Goal: Contribute content: Contribute content

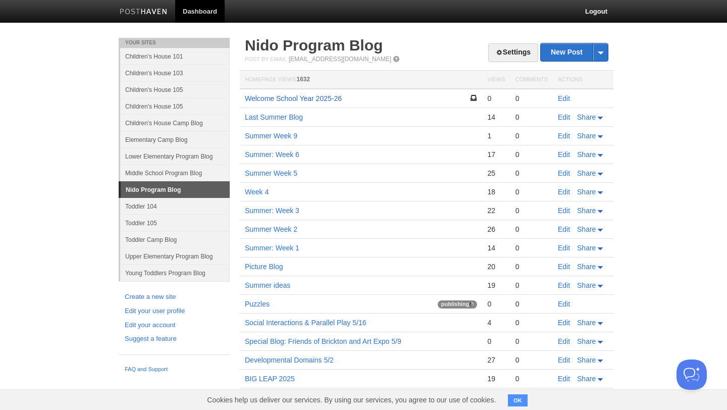
click at [303, 97] on link "Welcome School Year 2025-26" at bounding box center [293, 98] width 97 height 8
click at [302, 98] on link "Welcome School Year 2025-26" at bounding box center [293, 98] width 97 height 8
click at [564, 99] on link "Edit" at bounding box center [564, 98] width 12 height 8
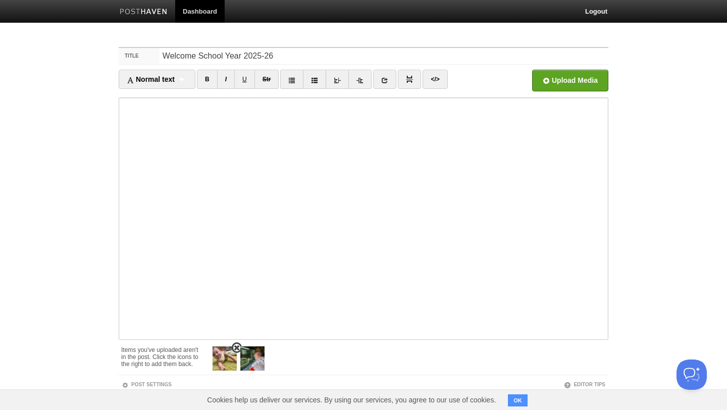
click at [223, 361] on img at bounding box center [224, 358] width 24 height 24
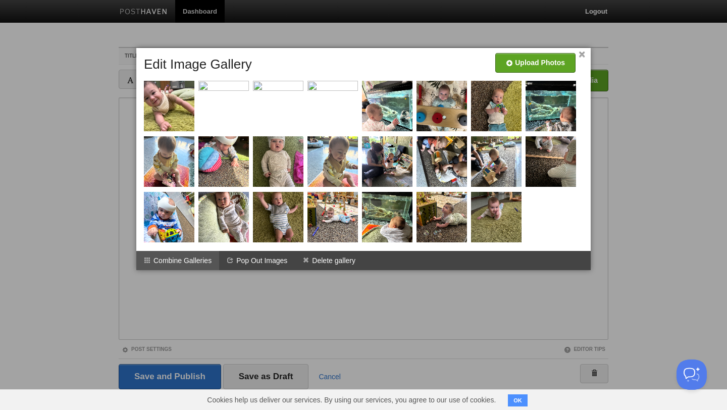
click at [195, 260] on li "Combine Galleries" at bounding box center [177, 260] width 83 height 19
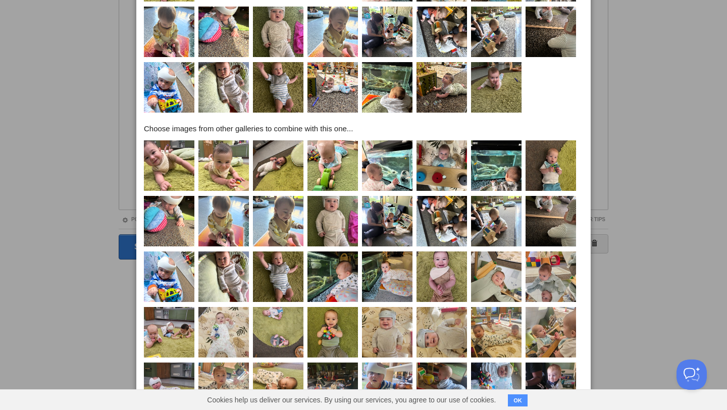
scroll to position [296, 0]
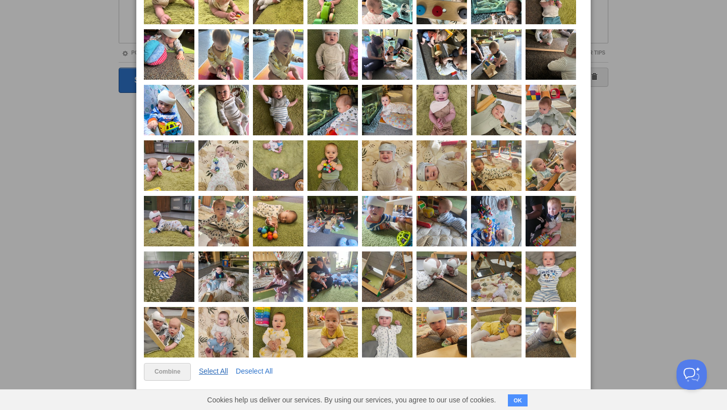
click at [216, 370] on link "Select All" at bounding box center [213, 371] width 29 height 8
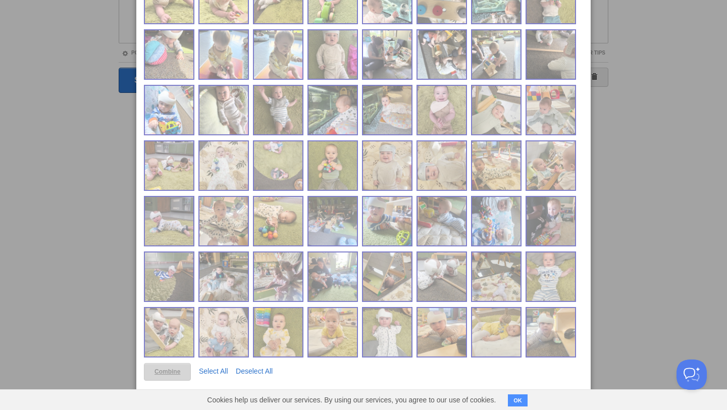
click at [173, 370] on link "Combine" at bounding box center [167, 372] width 47 height 18
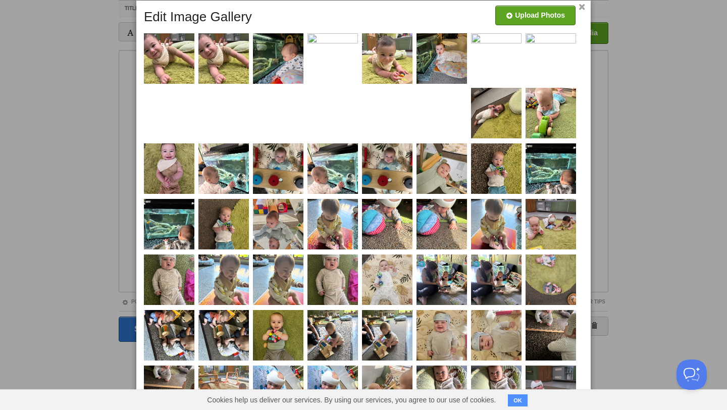
scroll to position [0, 0]
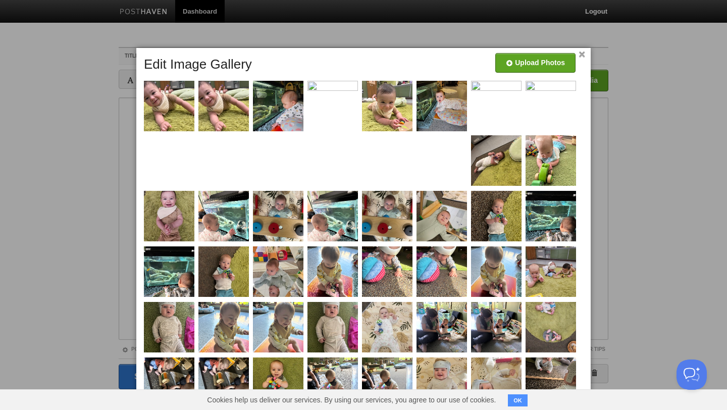
click at [582, 55] on link "×" at bounding box center [581, 55] width 7 height 6
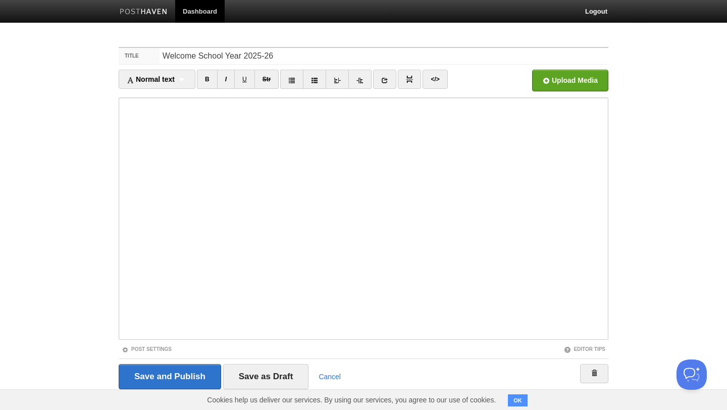
scroll to position [17, 0]
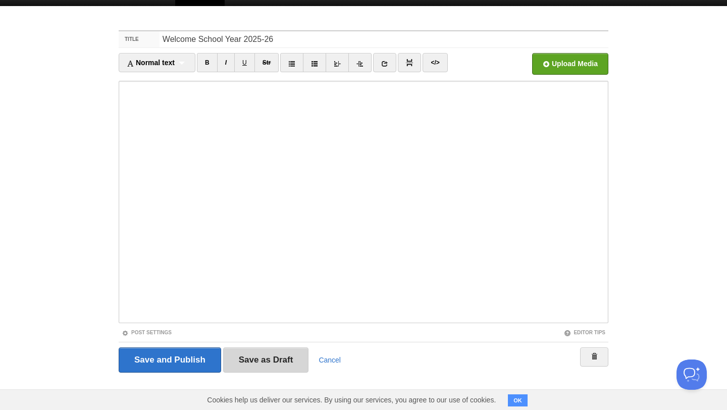
click at [260, 358] on input "Save as Draft" at bounding box center [266, 359] width 86 height 25
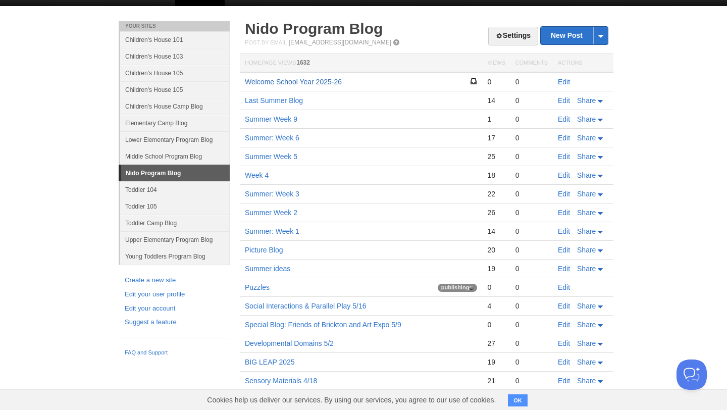
click at [321, 83] on link "Welcome School Year 2025-26" at bounding box center [293, 82] width 97 height 8
click at [308, 82] on link "Welcome School Year 2025-26" at bounding box center [293, 82] width 97 height 8
click at [564, 82] on link "Edit" at bounding box center [564, 82] width 12 height 8
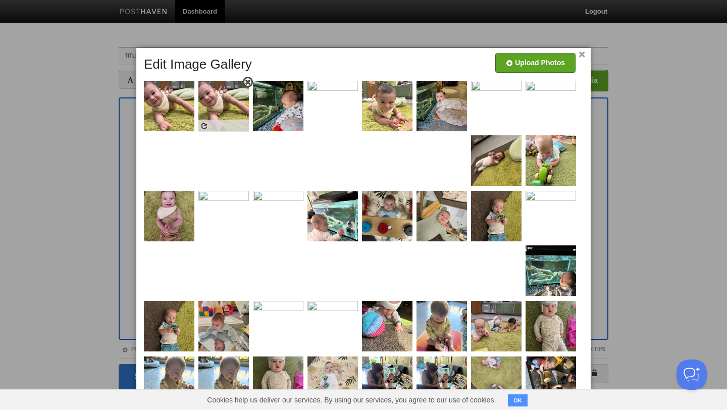
click at [247, 83] on span at bounding box center [247, 82] width 7 height 7
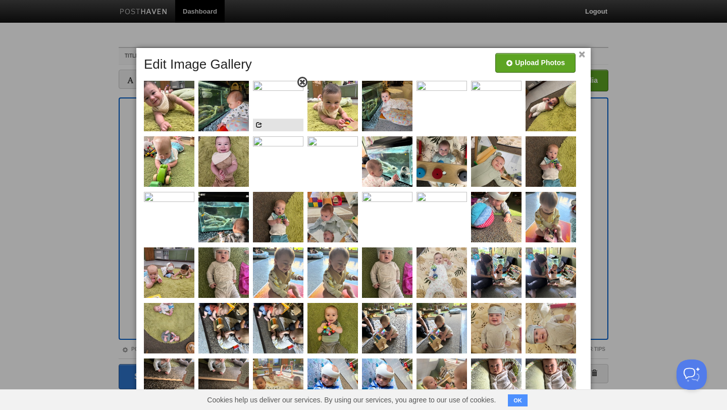
click at [301, 82] on span at bounding box center [302, 82] width 7 height 7
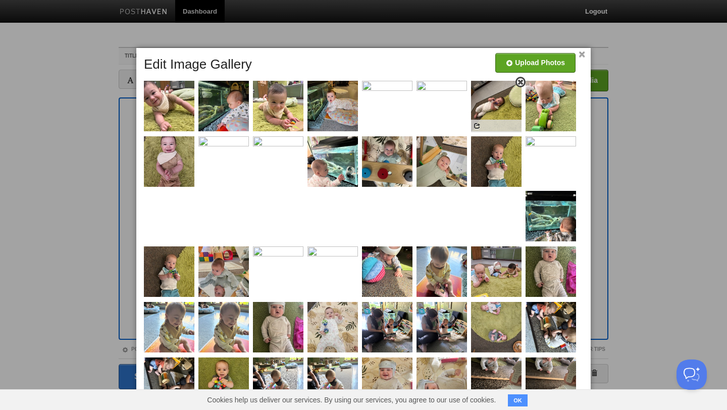
click at [521, 86] on link at bounding box center [520, 82] width 10 height 11
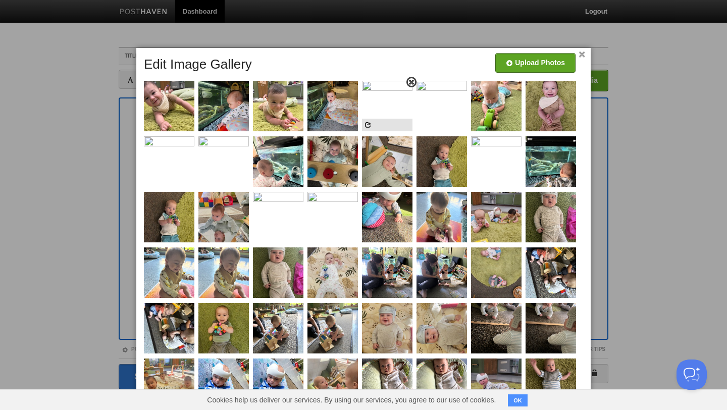
click at [411, 84] on span at bounding box center [411, 82] width 7 height 7
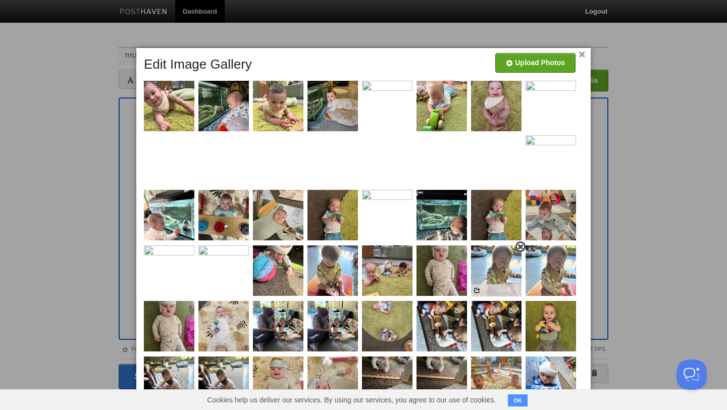
click at [521, 248] on span at bounding box center [520, 246] width 7 height 7
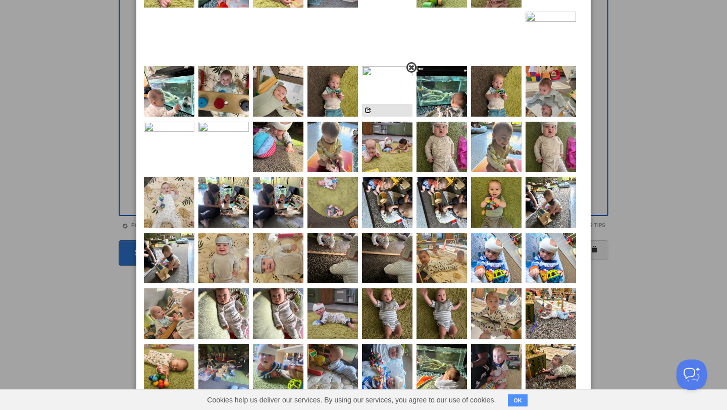
scroll to position [124, 0]
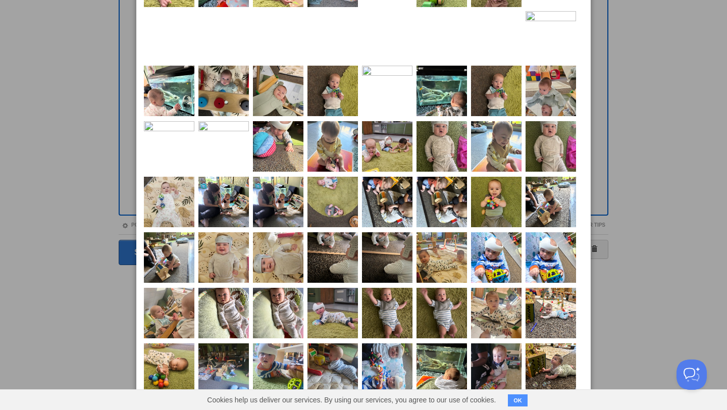
click at [0, 0] on span at bounding box center [0, 0] width 0 height 0
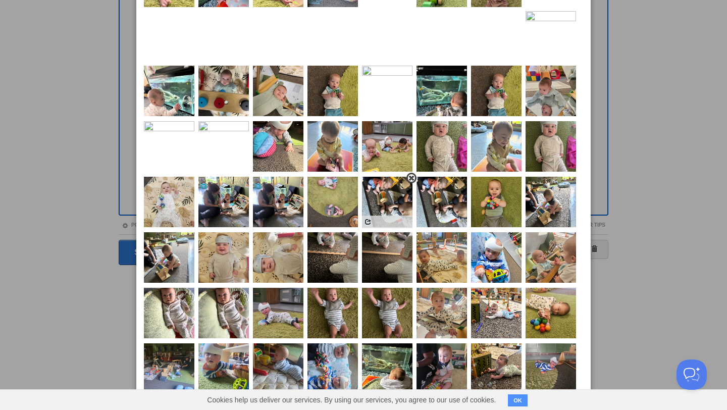
click at [411, 177] on span at bounding box center [411, 178] width 7 height 7
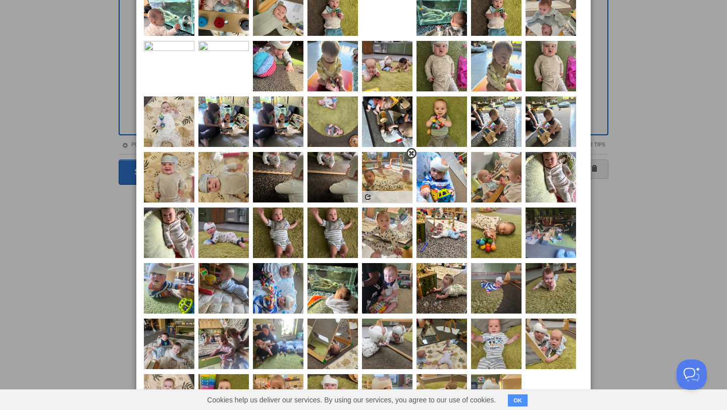
scroll to position [209, 0]
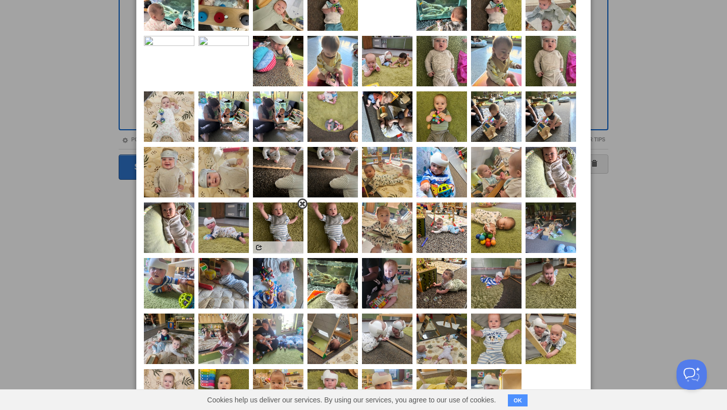
click at [303, 205] on span at bounding box center [302, 203] width 7 height 7
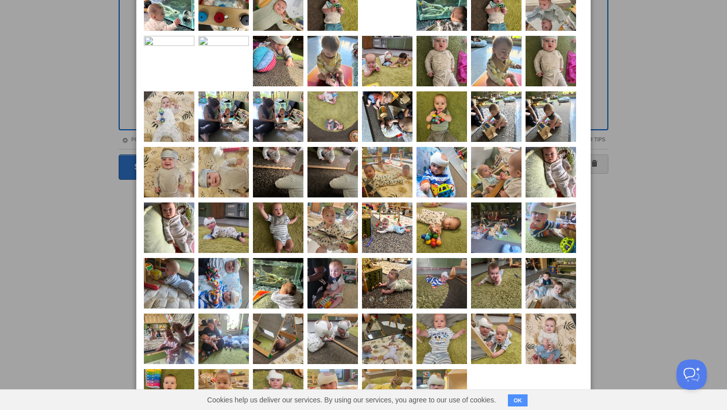
click at [0, 0] on span at bounding box center [0, 0] width 0 height 0
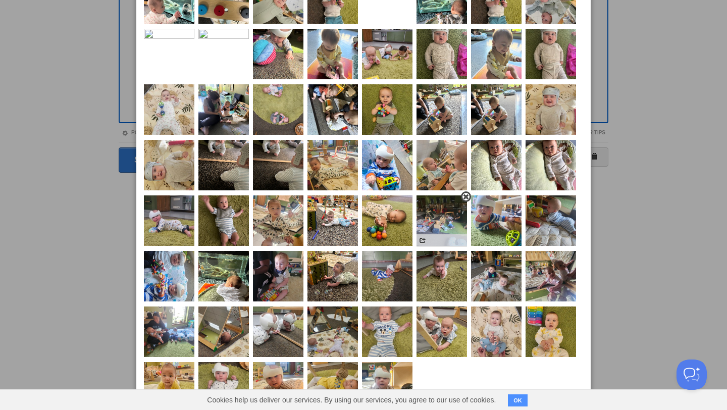
scroll to position [212, 0]
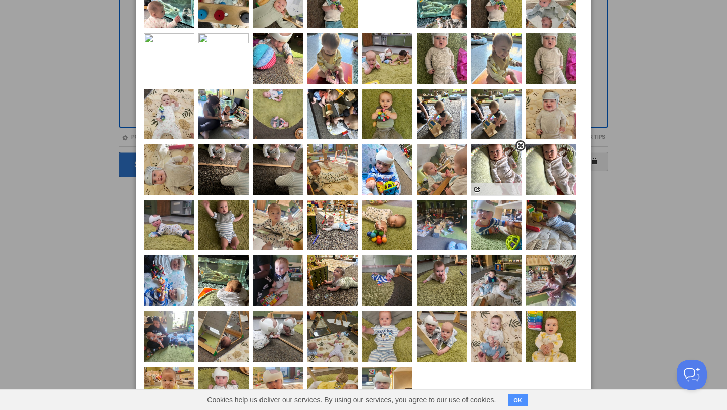
click at [519, 147] on span at bounding box center [520, 145] width 7 height 7
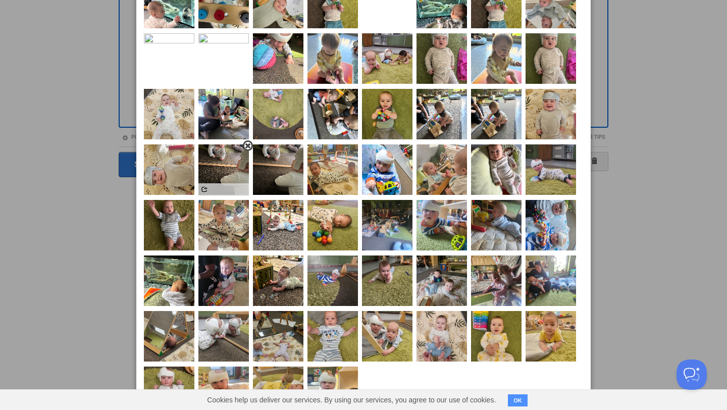
click at [248, 144] on span at bounding box center [247, 145] width 7 height 7
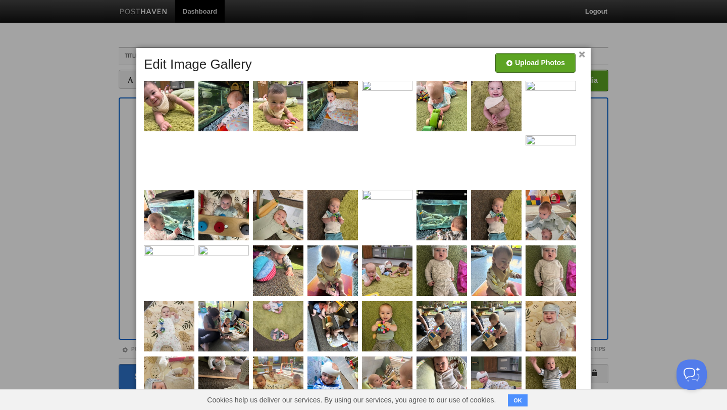
scroll to position [0, 0]
click at [583, 56] on link "×" at bounding box center [581, 55] width 7 height 6
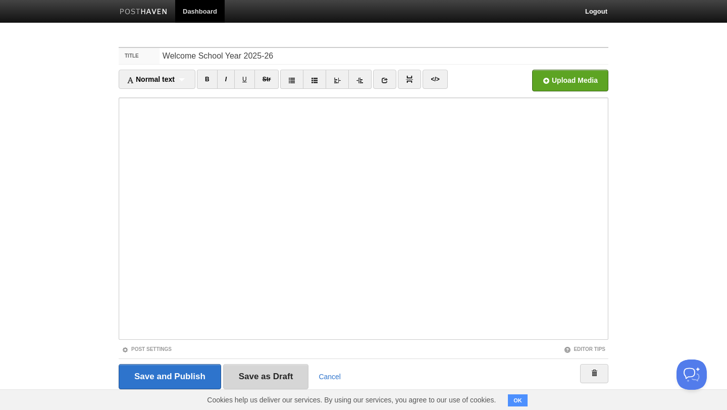
click at [258, 376] on input "Save as Draft" at bounding box center [266, 376] width 86 height 25
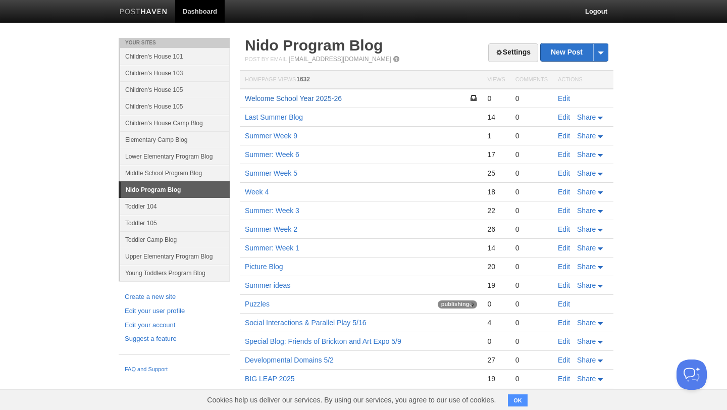
click at [322, 97] on link "Welcome School Year 2025-26" at bounding box center [293, 98] width 97 height 8
click at [564, 97] on link "Edit" at bounding box center [564, 98] width 12 height 8
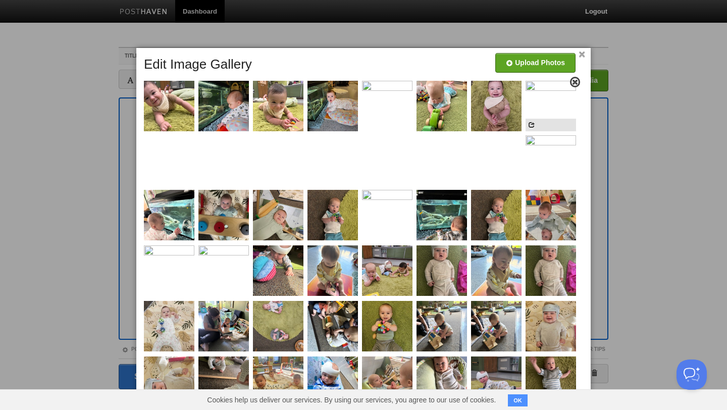
click at [575, 85] on span at bounding box center [574, 82] width 7 height 7
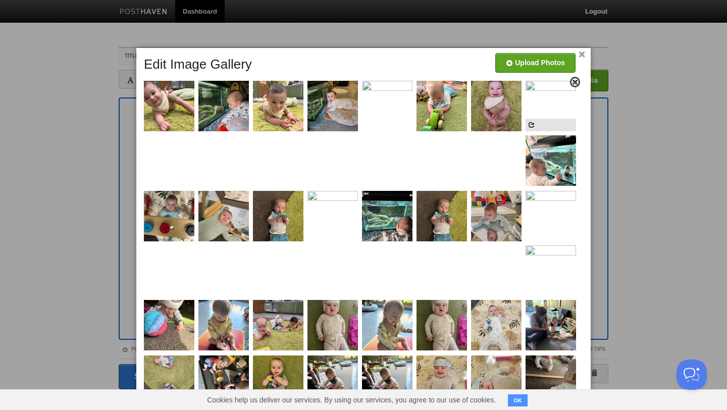
click at [574, 84] on span at bounding box center [574, 82] width 7 height 7
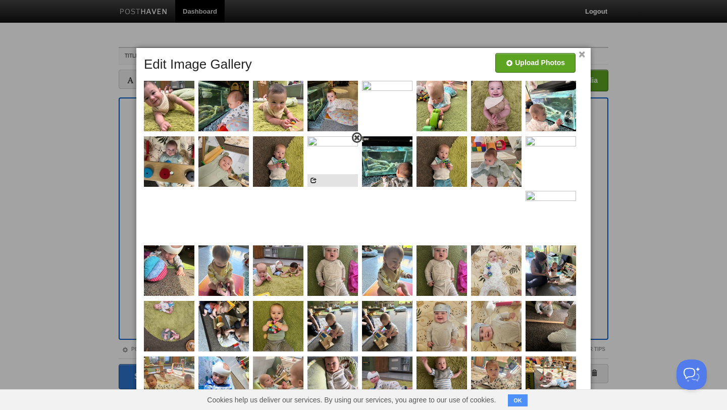
click at [357, 137] on span at bounding box center [356, 137] width 7 height 7
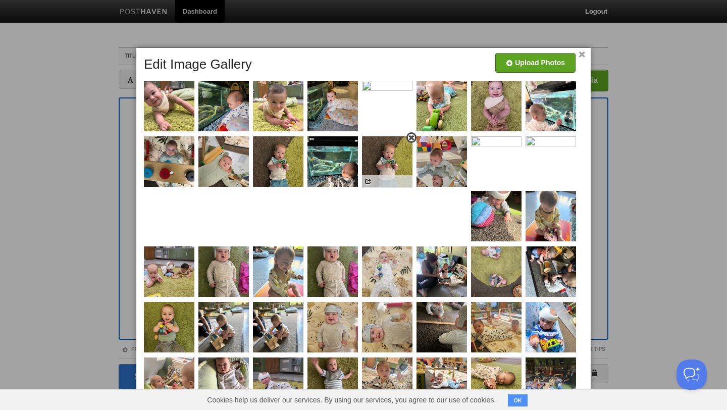
click at [410, 138] on span at bounding box center [411, 137] width 7 height 7
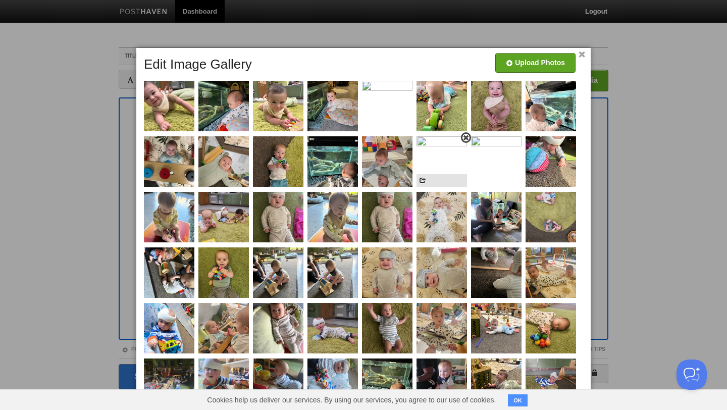
click at [432, 161] on img at bounding box center [441, 161] width 50 height 50
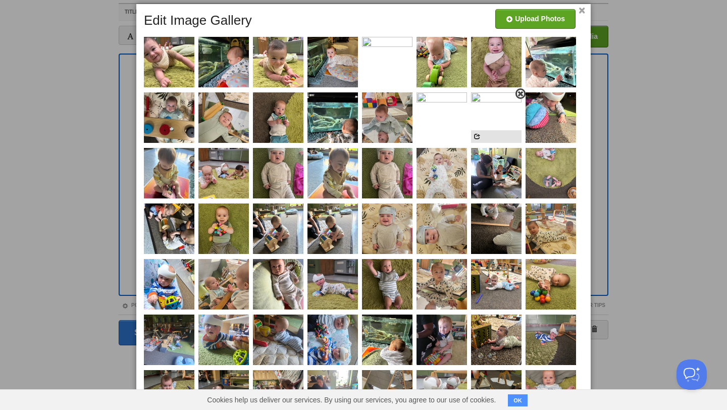
scroll to position [46, 0]
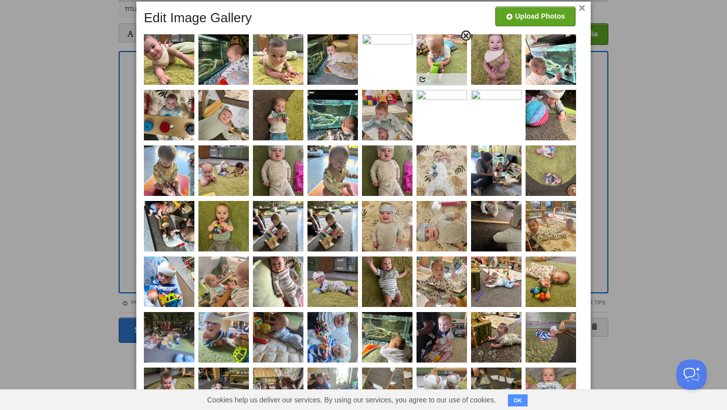
click at [464, 36] on span at bounding box center [465, 35] width 7 height 7
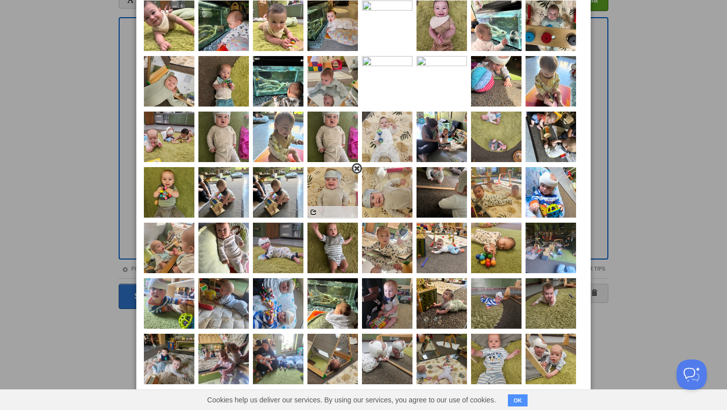
scroll to position [82, 0]
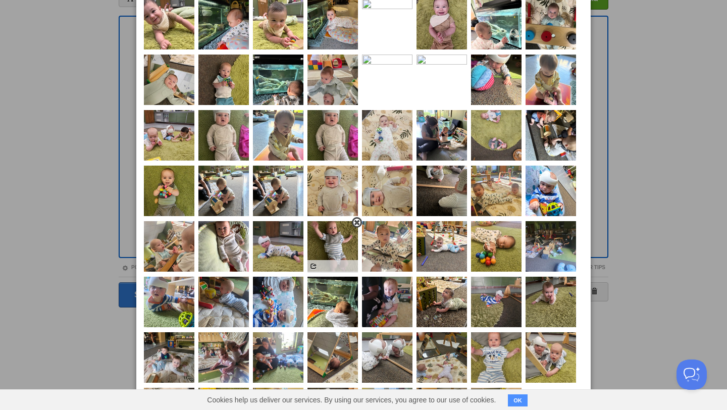
click at [357, 223] on span at bounding box center [356, 222] width 7 height 7
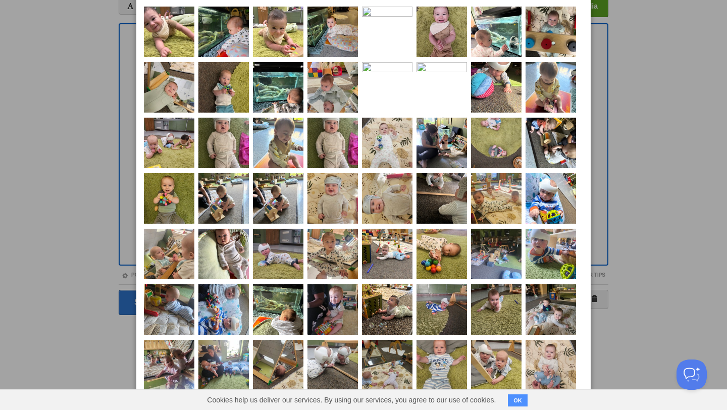
scroll to position [71, 0]
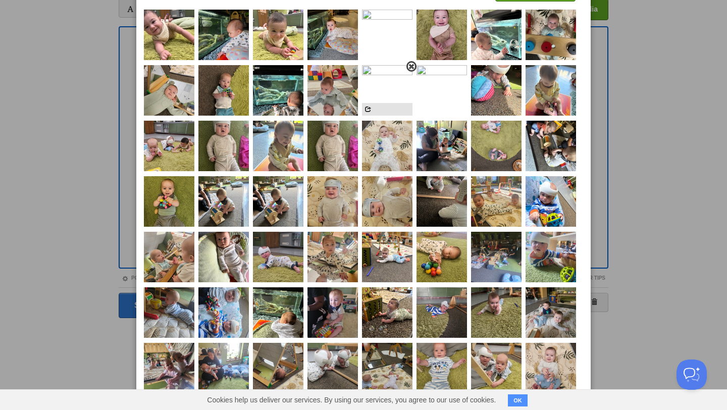
click at [412, 67] on span at bounding box center [411, 66] width 7 height 7
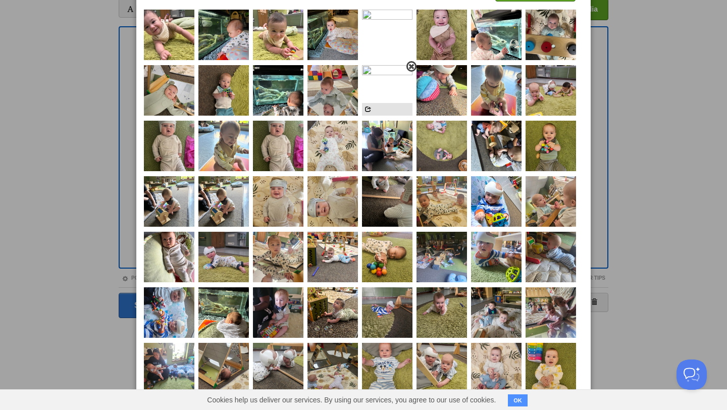
click at [410, 66] on span at bounding box center [411, 66] width 7 height 7
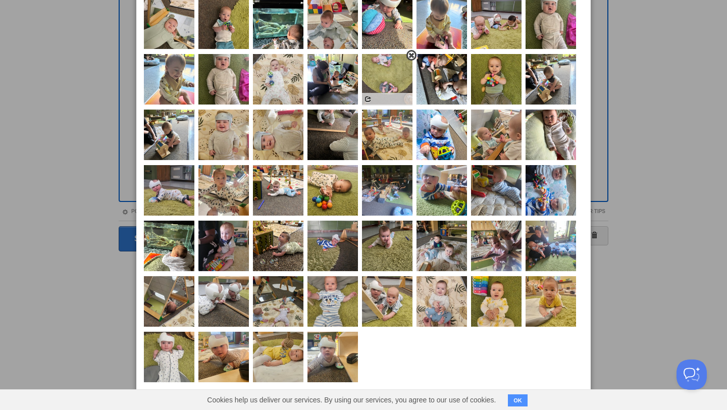
scroll to position [192, 0]
click at [353, 277] on span at bounding box center [356, 277] width 7 height 7
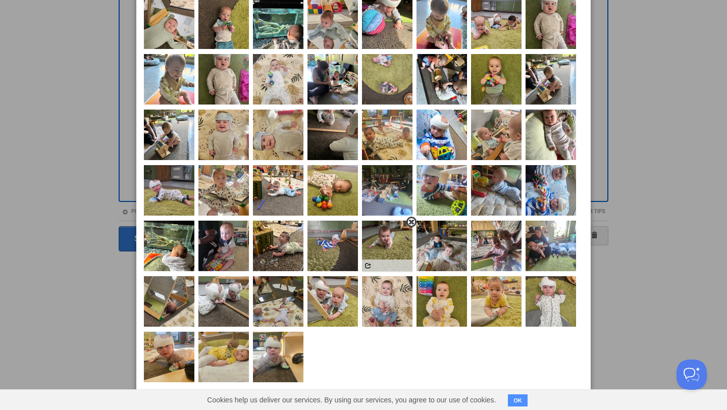
click at [408, 223] on span at bounding box center [411, 221] width 7 height 7
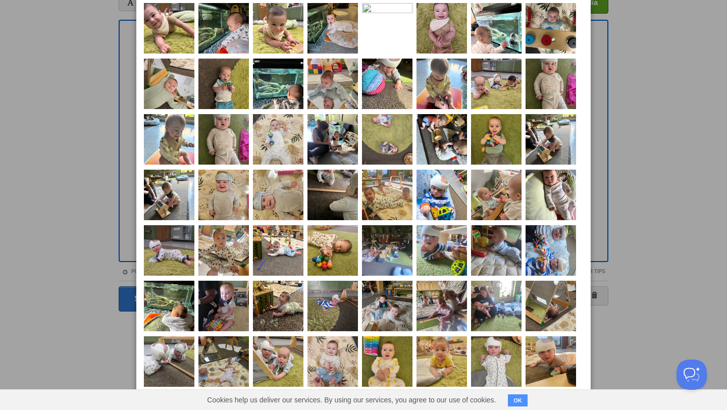
scroll to position [78, 0]
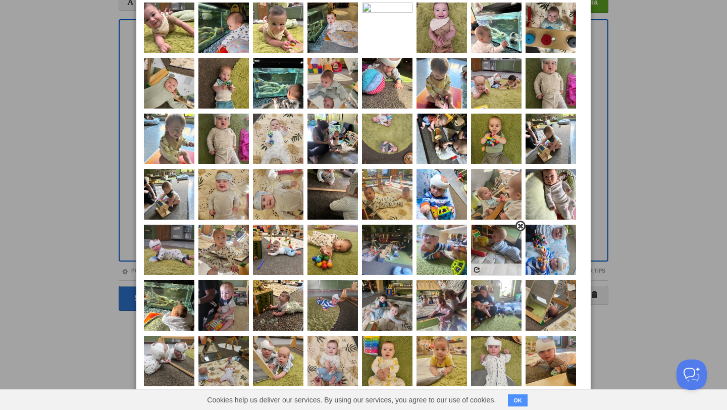
click at [517, 230] on span at bounding box center [520, 226] width 7 height 7
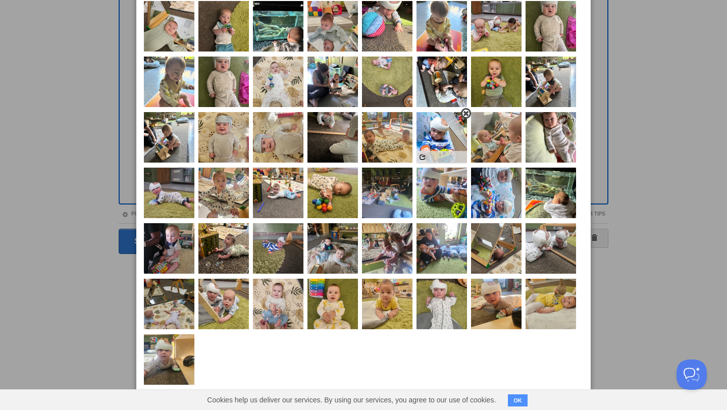
scroll to position [137, 0]
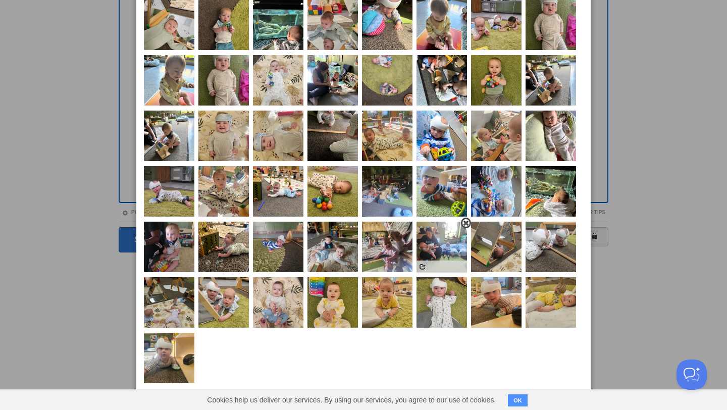
click at [462, 227] on span at bounding box center [465, 222] width 7 height 7
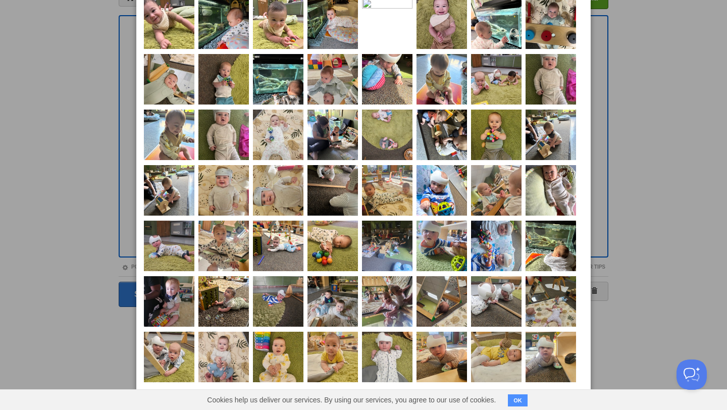
scroll to position [105, 0]
click at [462, 170] on span at bounding box center [465, 166] width 7 height 7
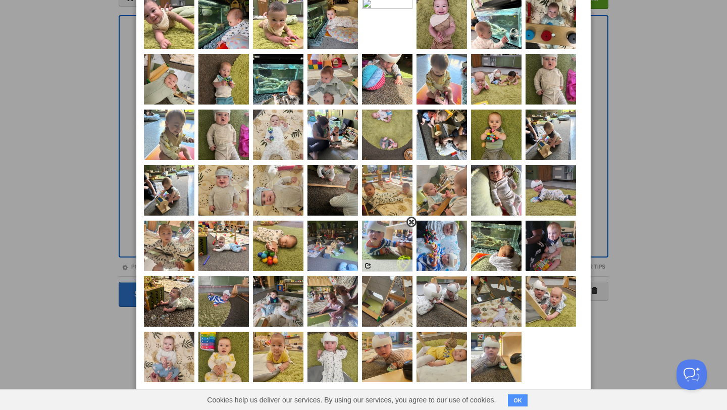
scroll to position [137, 0]
click at [517, 333] on span at bounding box center [520, 332] width 7 height 7
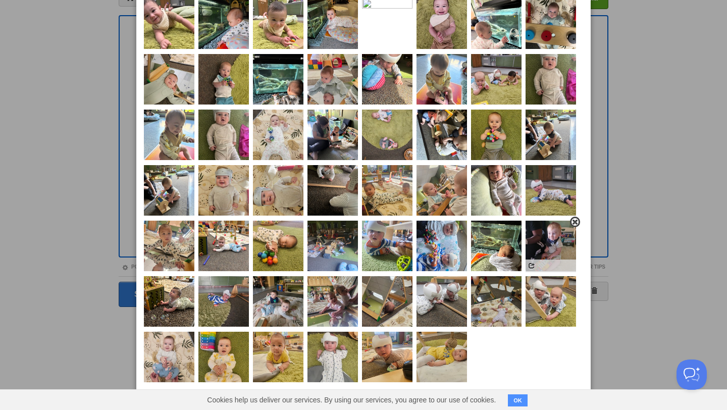
scroll to position [99, 0]
click at [244, 281] on span at bounding box center [247, 277] width 7 height 7
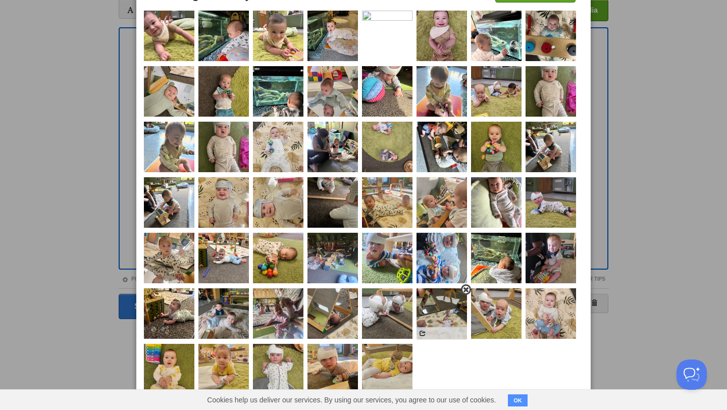
scroll to position [0, 0]
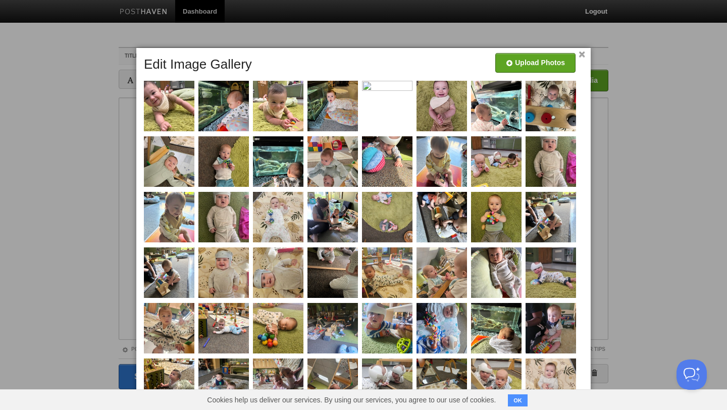
click at [582, 53] on link "×" at bounding box center [581, 55] width 7 height 6
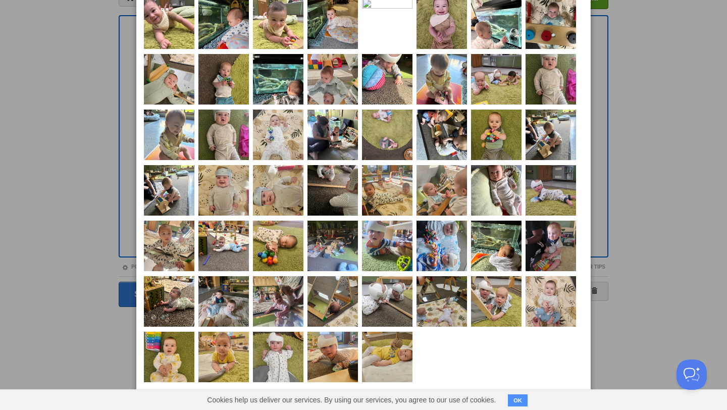
scroll to position [93, 0]
click at [408, 226] on span at bounding box center [411, 221] width 7 height 7
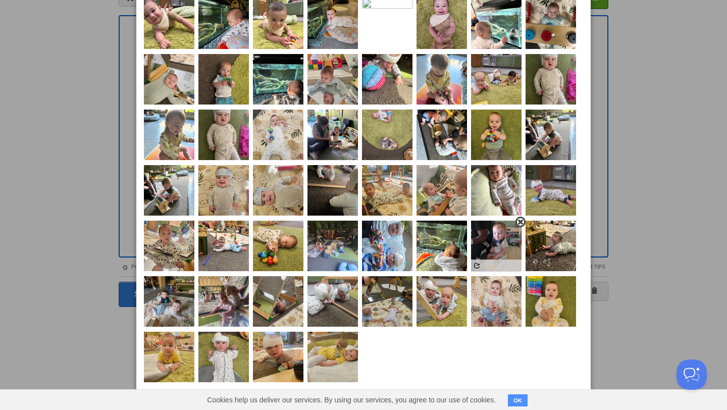
scroll to position [137, 0]
click at [299, 332] on span at bounding box center [302, 332] width 7 height 7
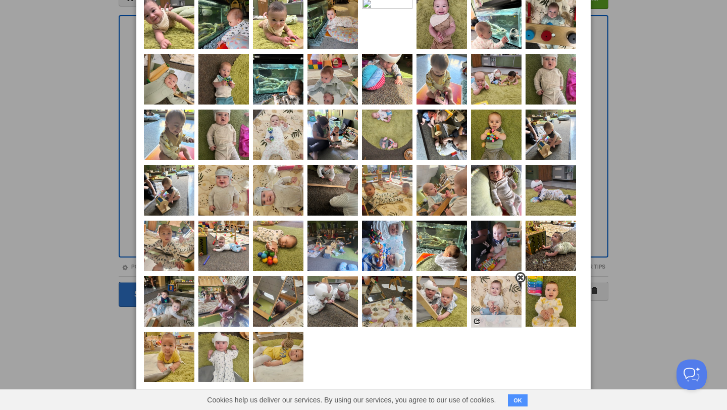
click at [517, 278] on span at bounding box center [520, 277] width 7 height 7
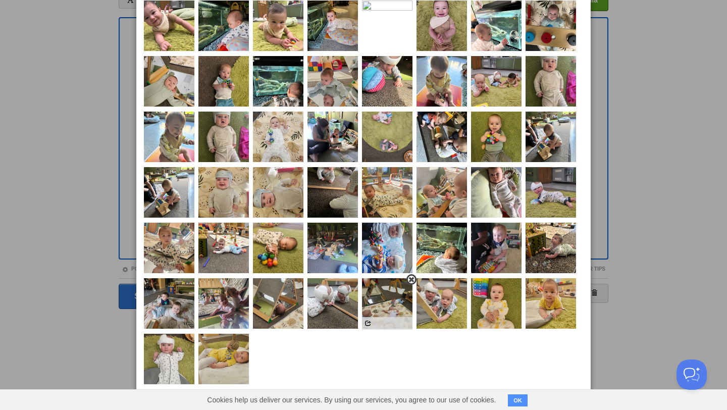
scroll to position [73, 0]
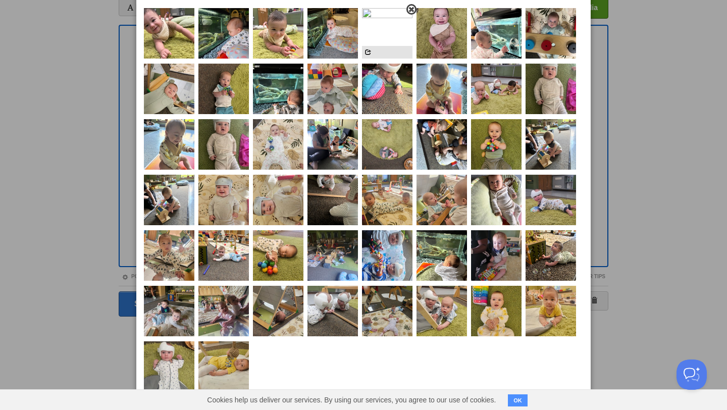
click at [410, 9] on span at bounding box center [411, 9] width 7 height 7
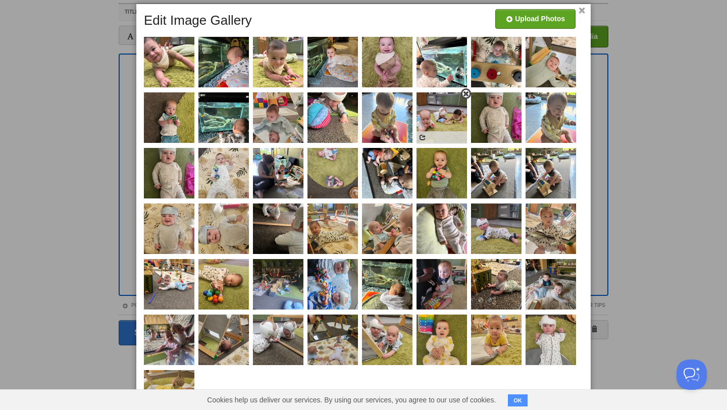
scroll to position [43, 0]
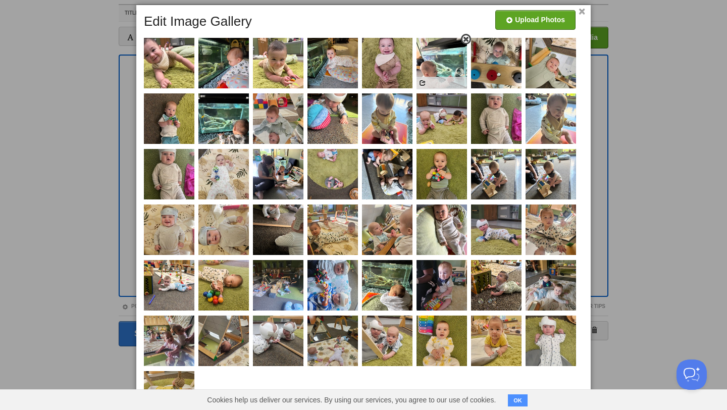
click at [465, 38] on span at bounding box center [465, 39] width 7 height 7
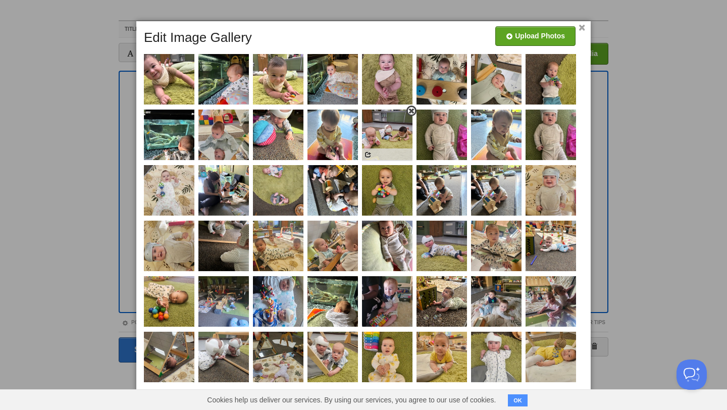
scroll to position [81, 0]
click at [192, 107] on span at bounding box center [193, 110] width 7 height 7
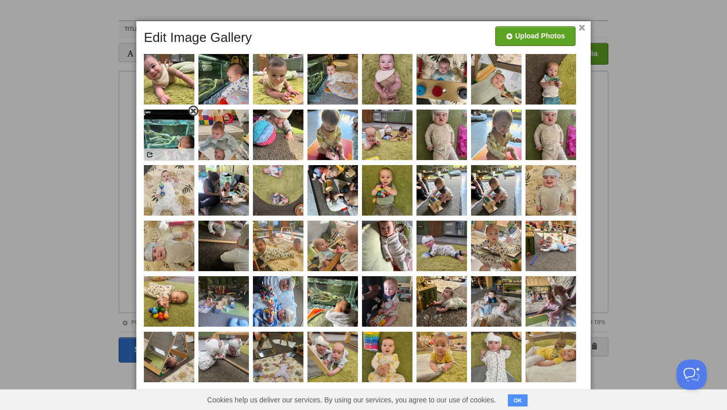
scroll to position [27, 0]
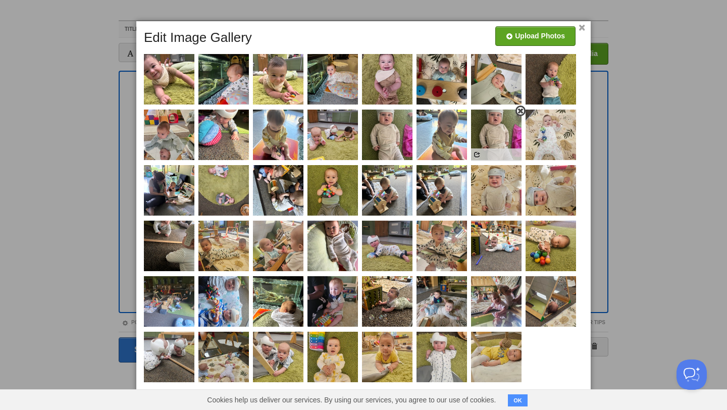
click at [519, 112] on span at bounding box center [520, 110] width 7 height 7
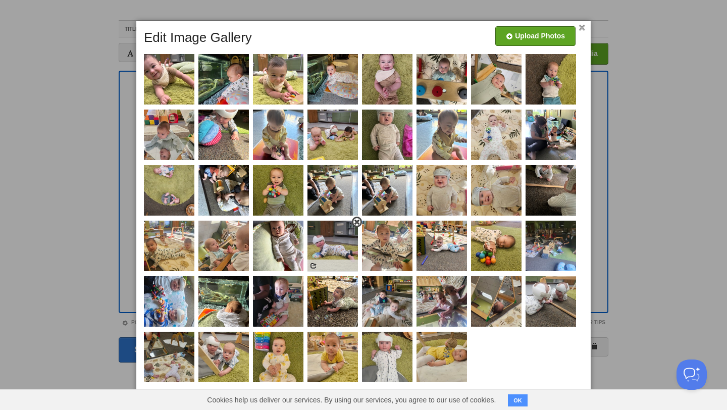
scroll to position [81, 0]
click at [462, 334] on span at bounding box center [465, 332] width 7 height 7
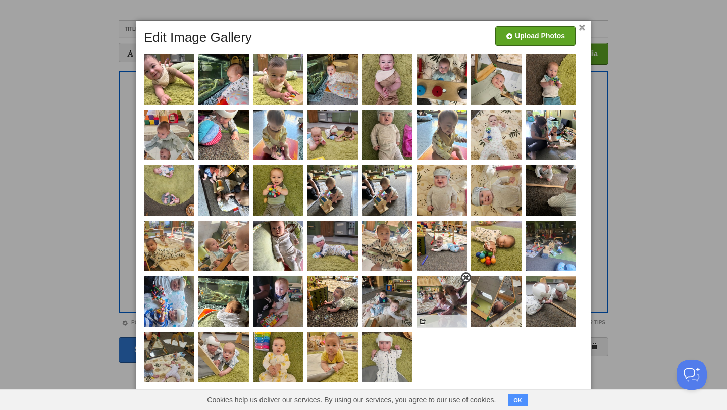
scroll to position [0, 0]
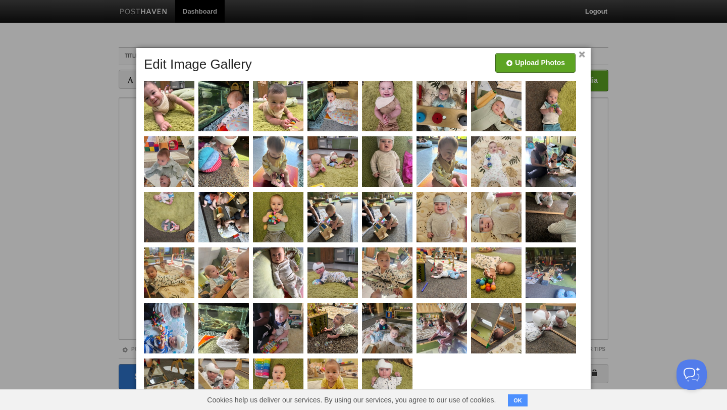
click at [582, 54] on link "×" at bounding box center [581, 55] width 7 height 6
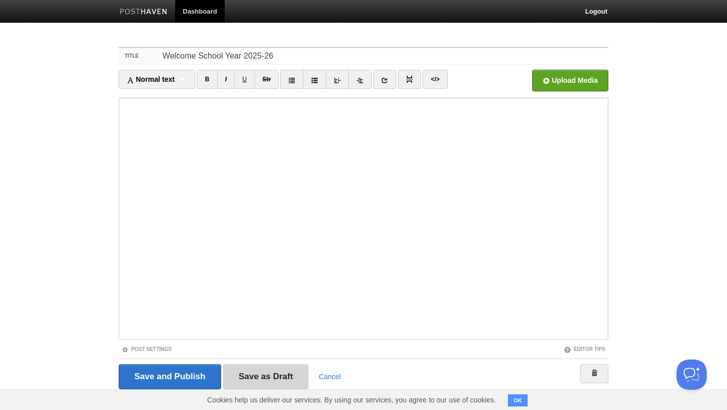
click at [274, 373] on input "Save as Draft" at bounding box center [266, 376] width 86 height 25
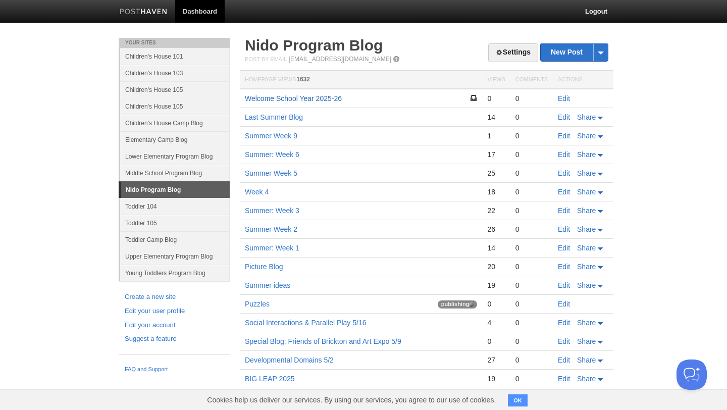
click at [329, 97] on link "Welcome School Year 2025-26" at bounding box center [293, 98] width 97 height 8
click at [327, 97] on link "Welcome School Year 2025-26" at bounding box center [293, 98] width 97 height 8
click at [564, 100] on link "Edit" at bounding box center [564, 98] width 12 height 8
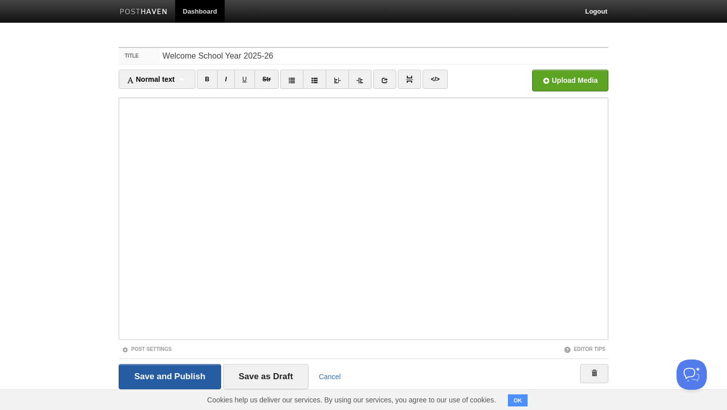
click at [188, 374] on input "Save and Publish" at bounding box center [170, 376] width 102 height 25
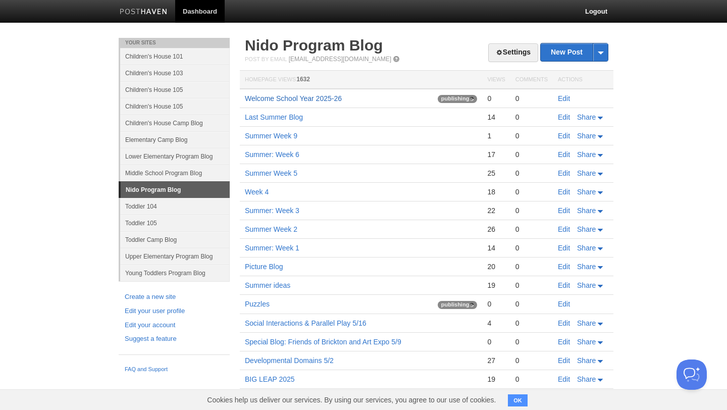
click at [282, 100] on link "Welcome School Year 2025-26" at bounding box center [293, 98] width 97 height 8
click at [309, 98] on link "Welcome School Year 2025-26" at bounding box center [293, 98] width 97 height 8
